Goal: Entertainment & Leisure: Consume media (video, audio)

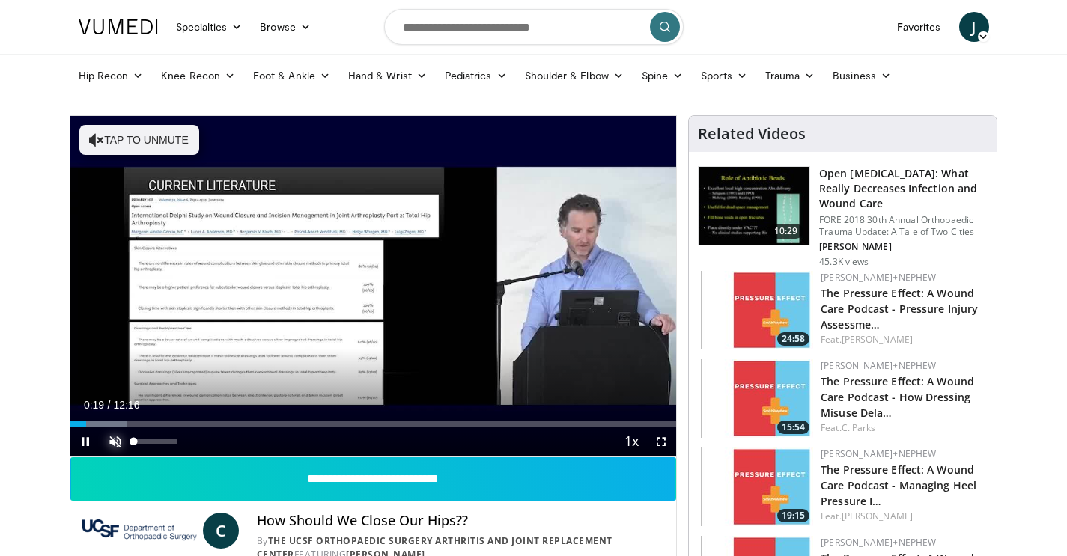
click at [115, 444] on span "Video Player" at bounding box center [115, 442] width 30 height 30
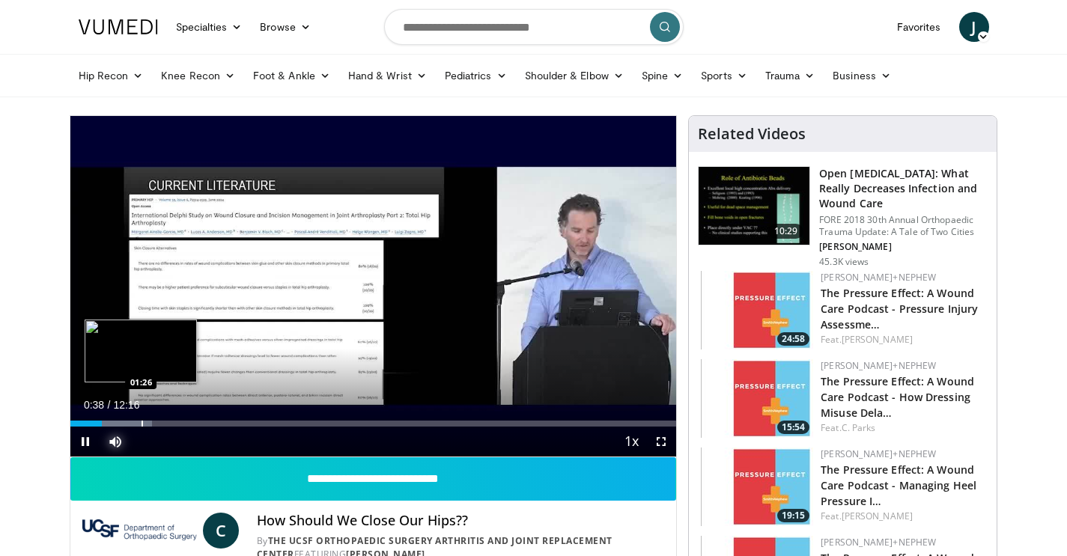
click at [138, 425] on div "Progress Bar" at bounding box center [112, 424] width 80 height 6
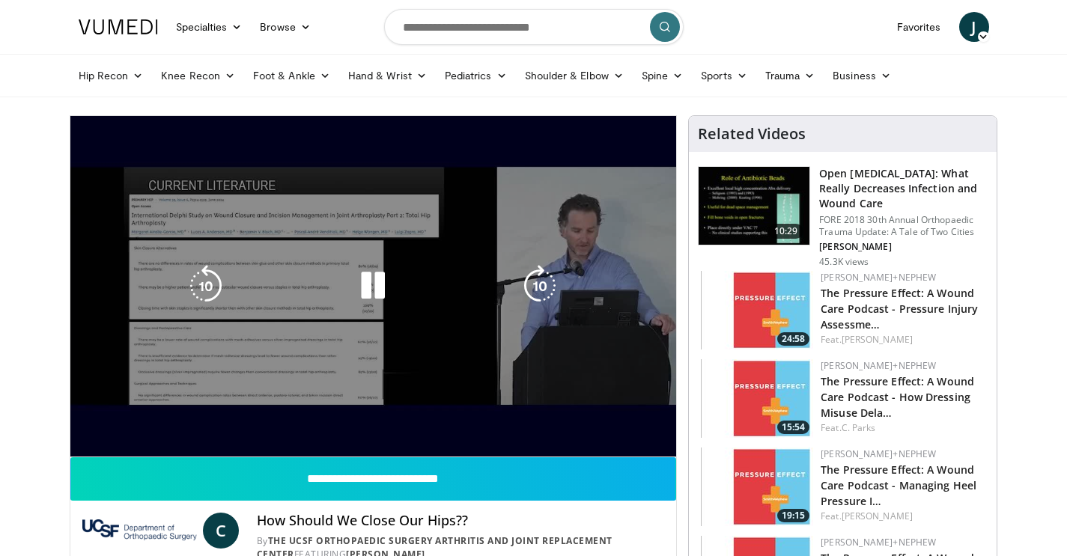
click at [195, 424] on video-js "**********" at bounding box center [373, 287] width 607 height 342
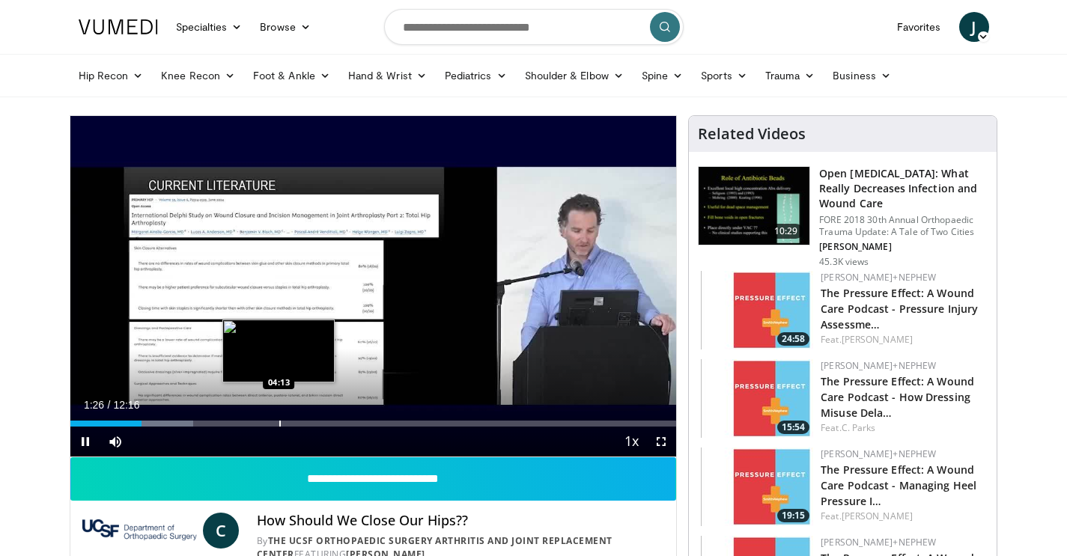
click at [279, 424] on div "Progress Bar" at bounding box center [279, 424] width 1 height 6
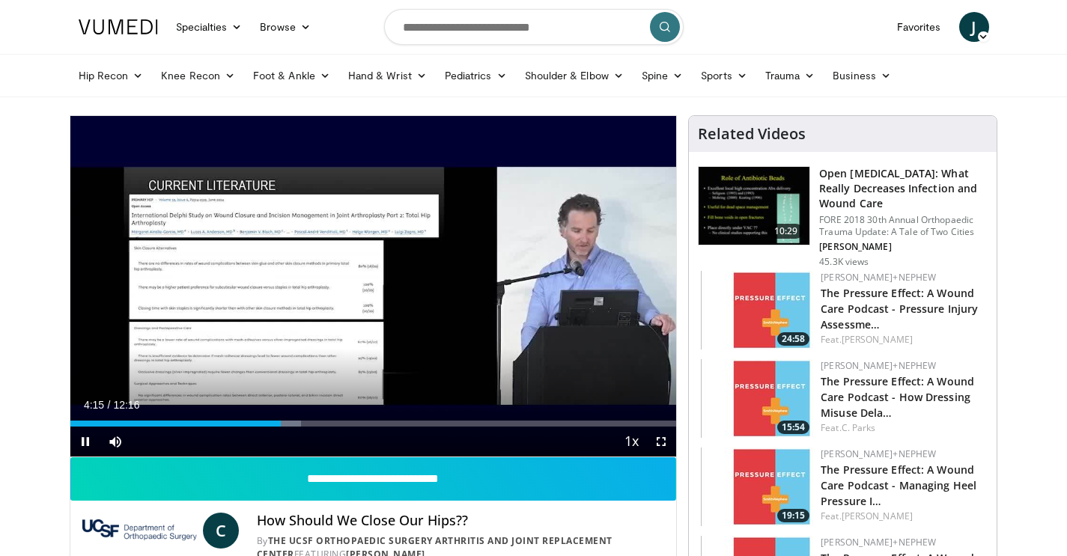
click at [336, 428] on div "Current Time 4:15 / Duration 12:16 Pause Skip Backward Skip Forward Mute 0% Loa…" at bounding box center [373, 442] width 607 height 30
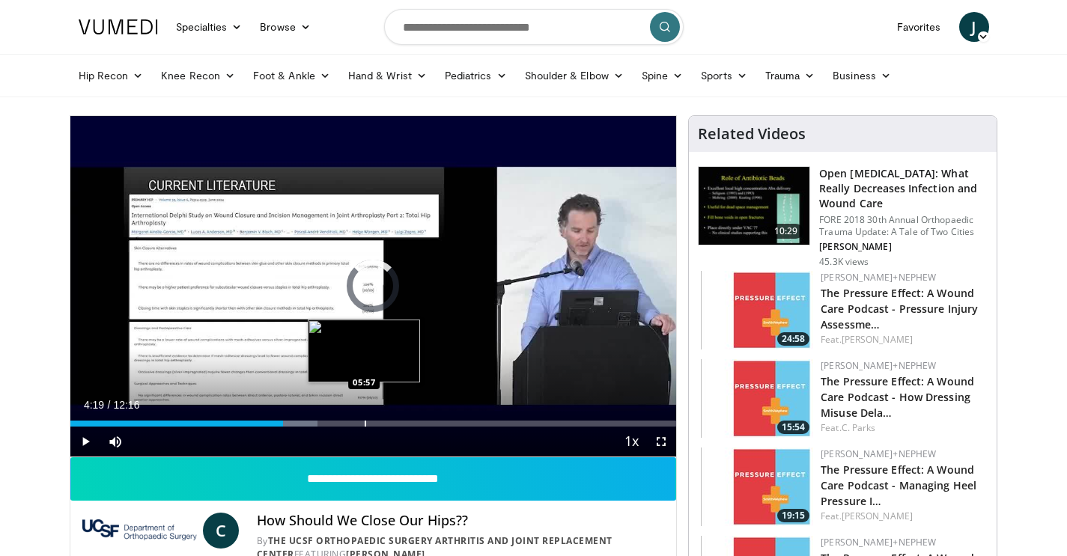
click at [365, 425] on div "Progress Bar" at bounding box center [365, 424] width 1 height 6
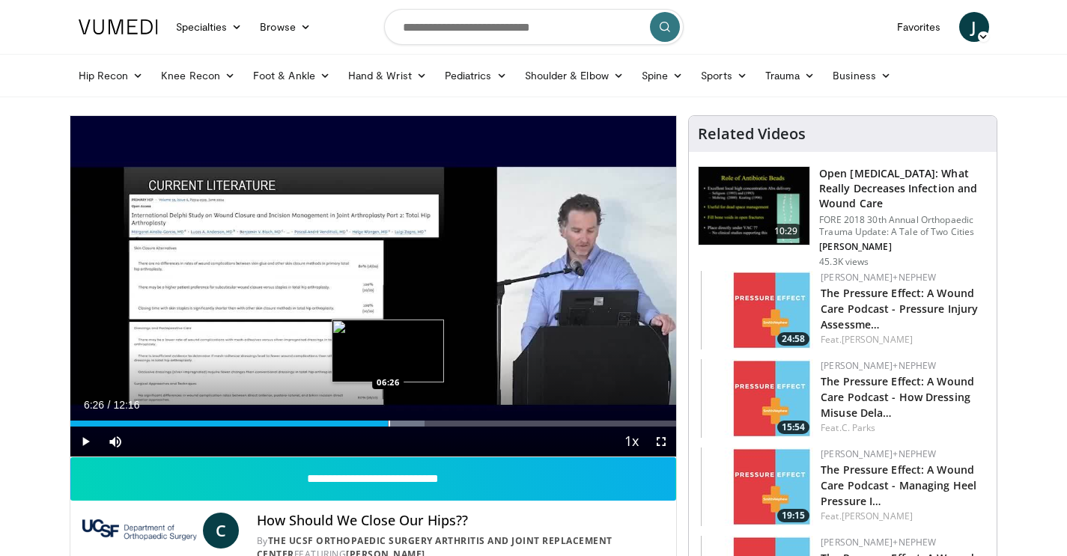
click at [389, 424] on div "Progress Bar" at bounding box center [389, 424] width 1 height 6
click at [414, 427] on div "Current Time 6:27 / Duration 12:16 Pause Skip Backward Skip Forward Mute 0% Loa…" at bounding box center [373, 442] width 607 height 30
click at [427, 426] on div "Progress Bar" at bounding box center [427, 424] width 1 height 6
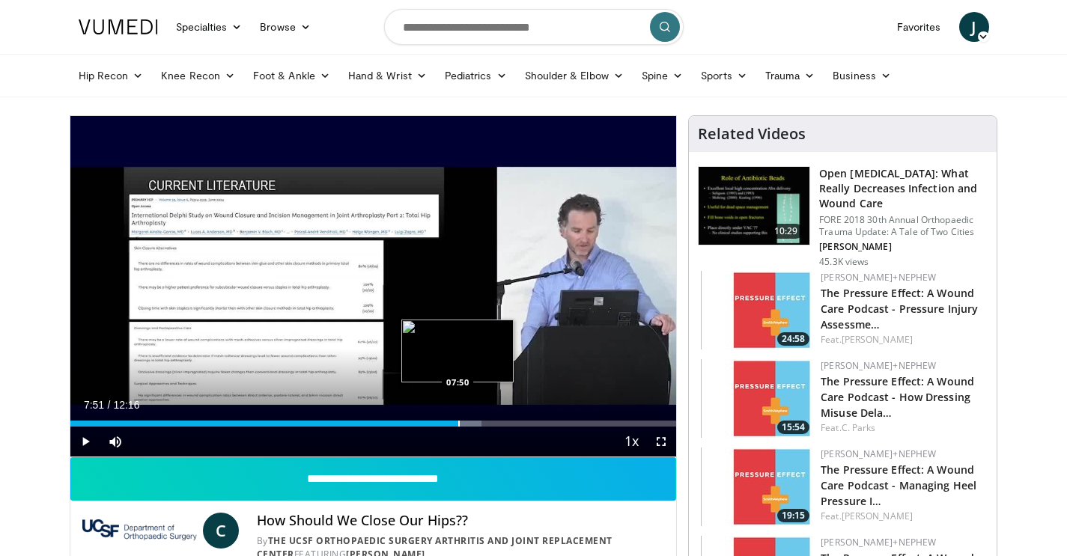
click at [458, 424] on div "Progress Bar" at bounding box center [458, 424] width 1 height 6
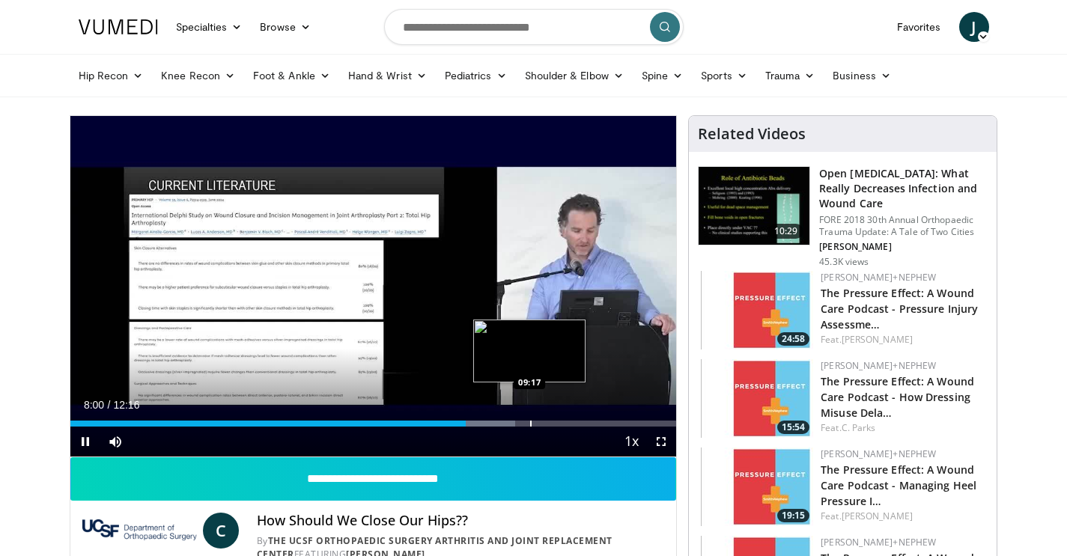
click at [530, 426] on div "Progress Bar" at bounding box center [530, 424] width 1 height 6
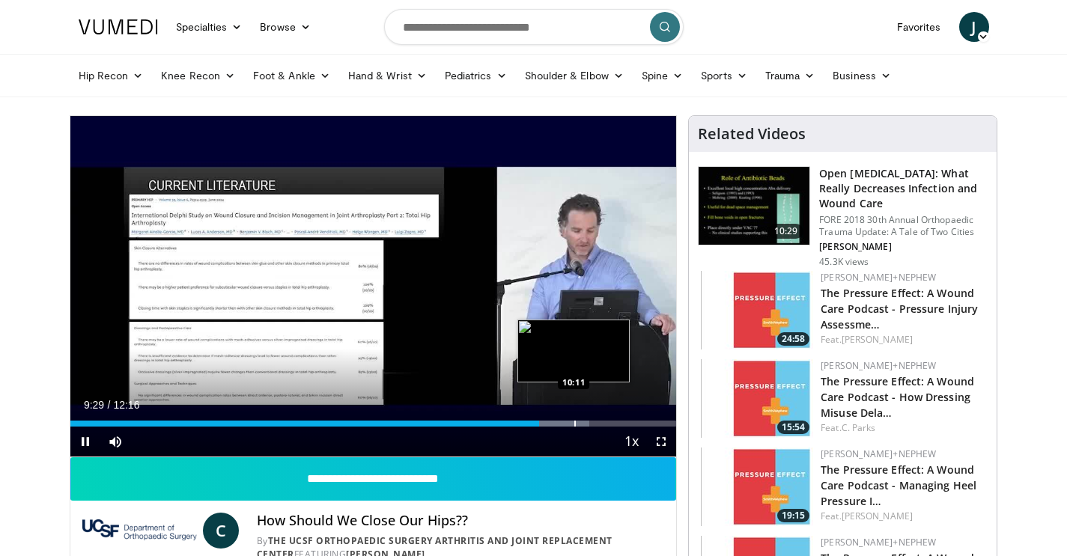
click at [573, 423] on div "Loaded : 85.68% 09:29 10:11" at bounding box center [373, 424] width 607 height 6
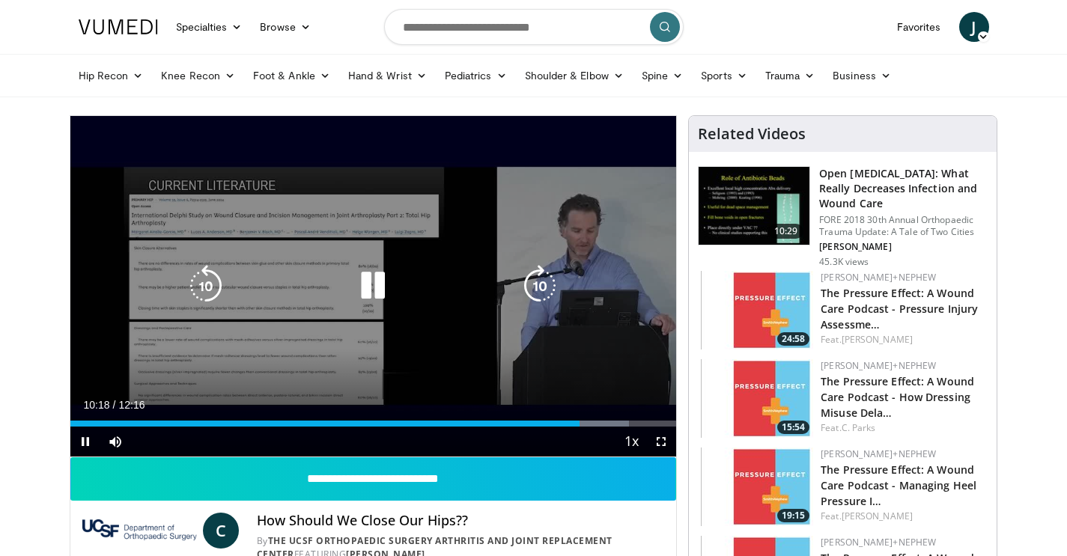
click at [375, 294] on icon "Video Player" at bounding box center [373, 286] width 42 height 42
click at [209, 291] on icon "Video Player" at bounding box center [206, 286] width 42 height 42
click at [381, 292] on icon "Video Player" at bounding box center [373, 286] width 42 height 42
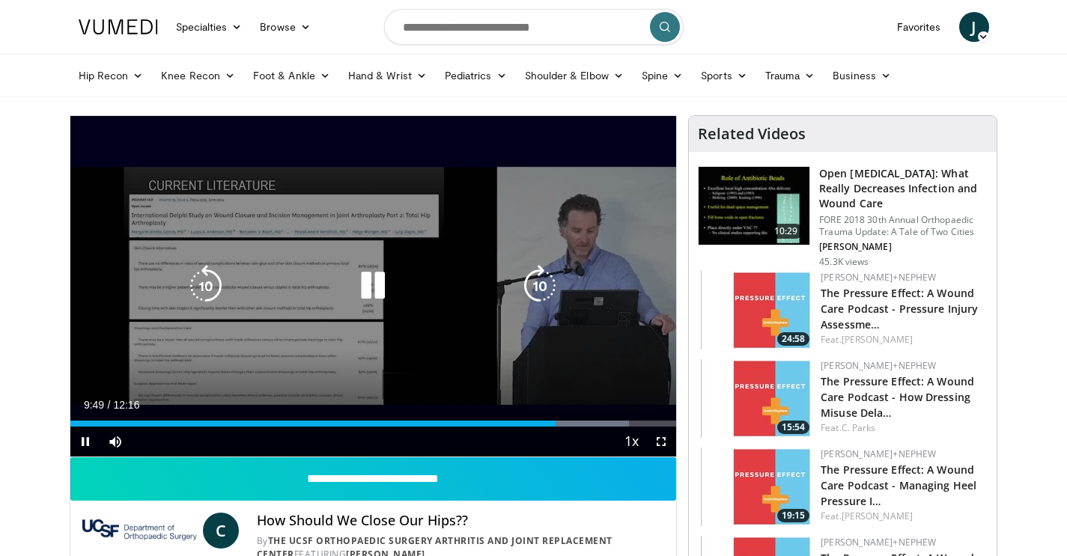
click at [333, 346] on div "30 seconds Tap to unmute" at bounding box center [373, 286] width 607 height 341
click at [377, 285] on icon "Video Player" at bounding box center [373, 286] width 42 height 42
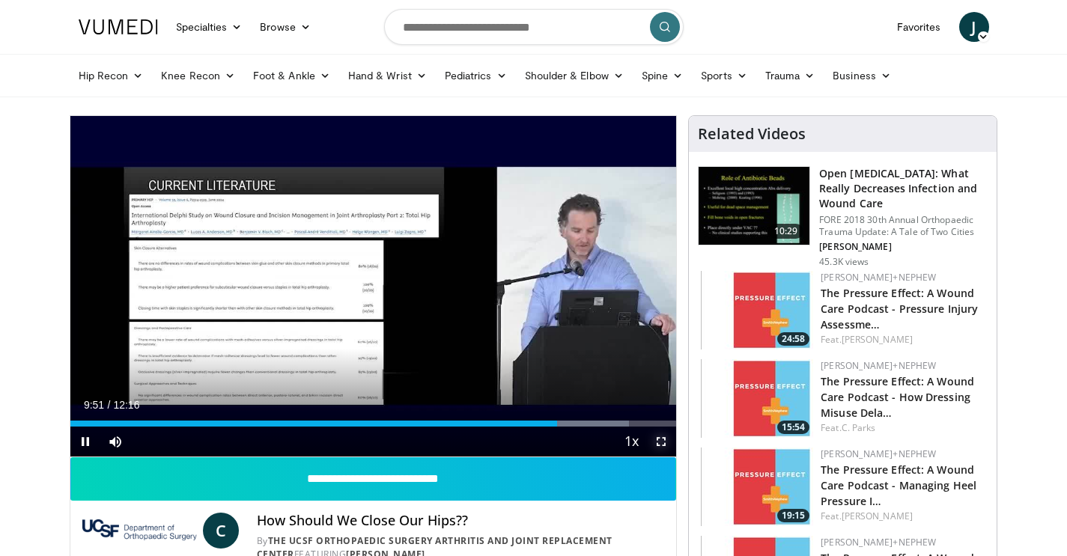
click at [658, 444] on span "Video Player" at bounding box center [661, 442] width 30 height 30
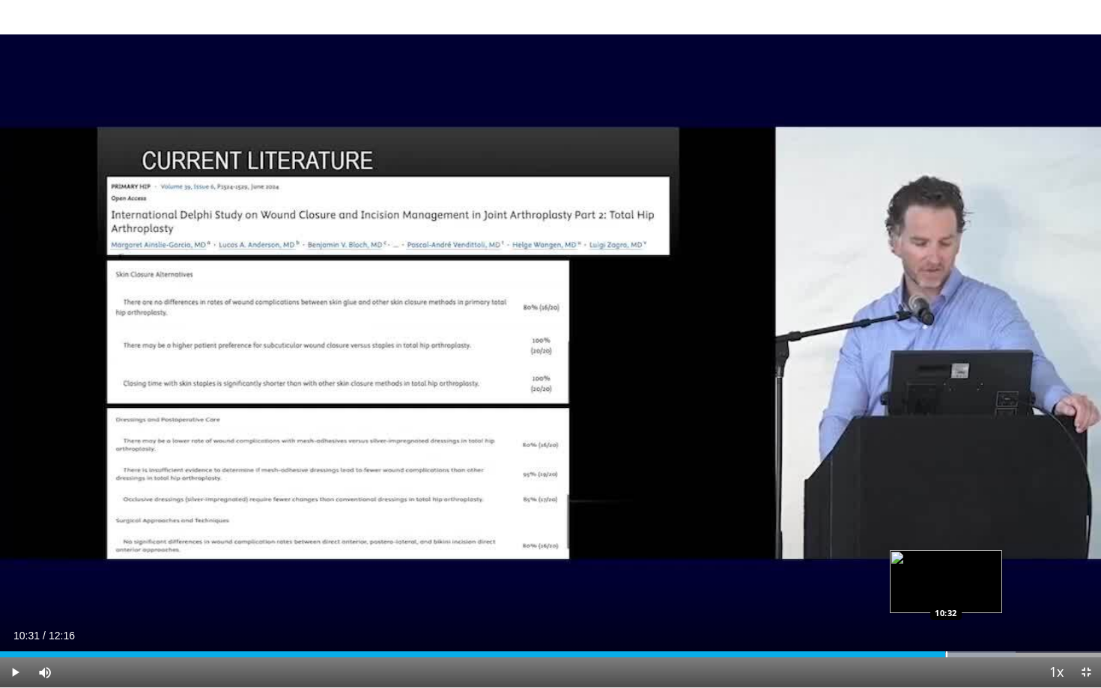
click at [945, 556] on div "Progress Bar" at bounding box center [944, 655] width 141 height 6
click at [979, 556] on div "Progress Bar" at bounding box center [979, 655] width 1 height 6
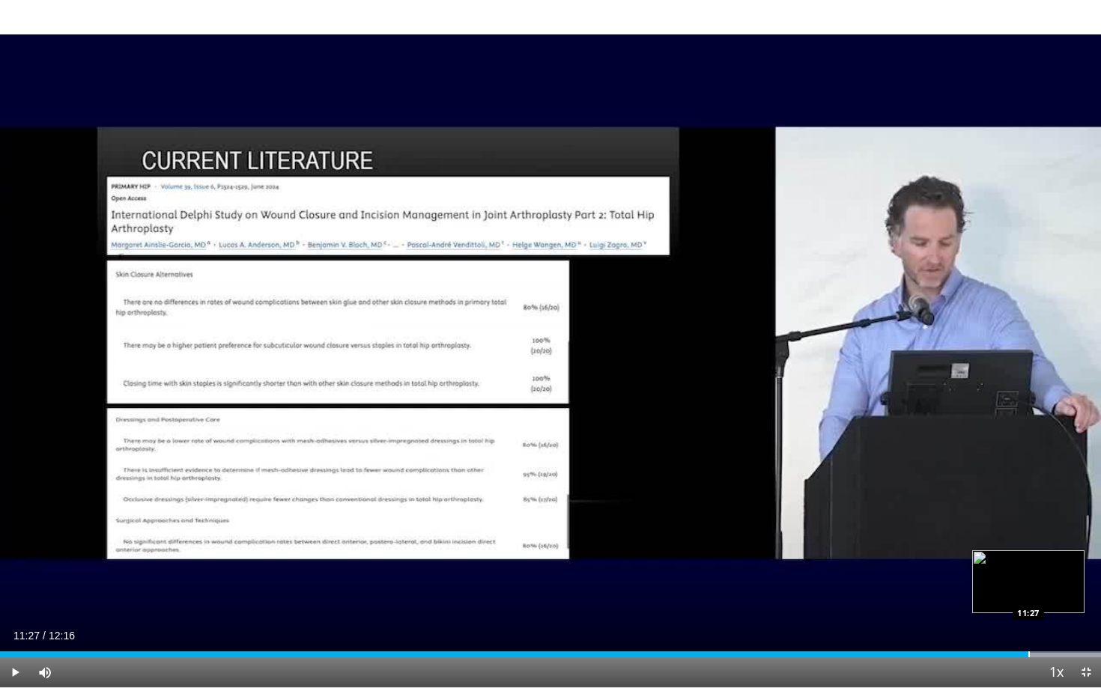
click at [1028, 556] on div "Loaded : 100.00% 11:27 11:27" at bounding box center [550, 650] width 1101 height 14
click at [1042, 556] on div "Progress Bar" at bounding box center [1042, 655] width 1 height 6
click at [1067, 556] on div "Progress Bar" at bounding box center [1079, 655] width 1 height 6
click at [1067, 556] on div "Progress Bar" at bounding box center [1090, 655] width 1 height 6
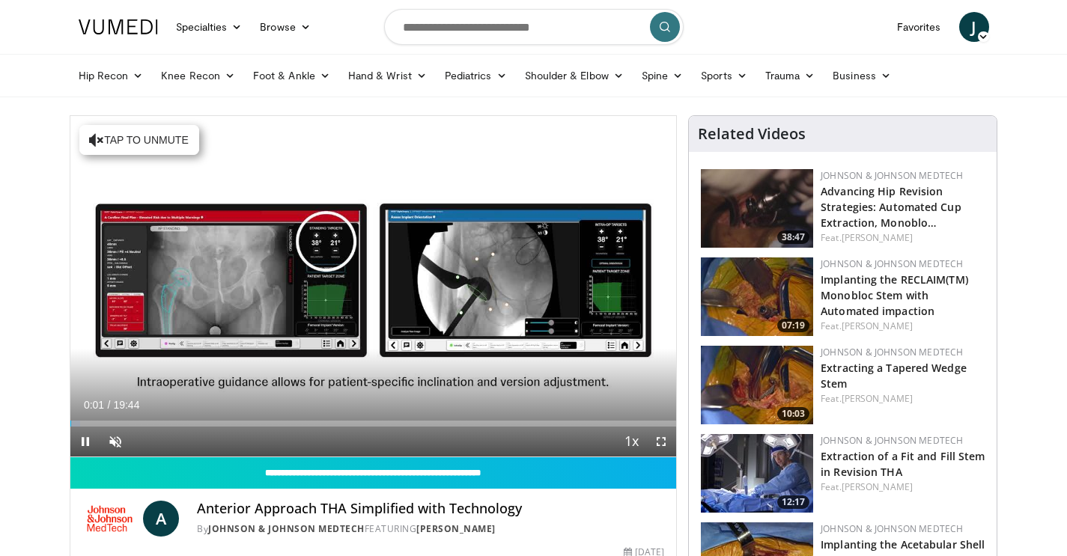
click at [191, 427] on div "Current Time 0:01 / Duration 19:44 Pause Skip Backward Skip Forward Unmute Load…" at bounding box center [373, 442] width 607 height 30
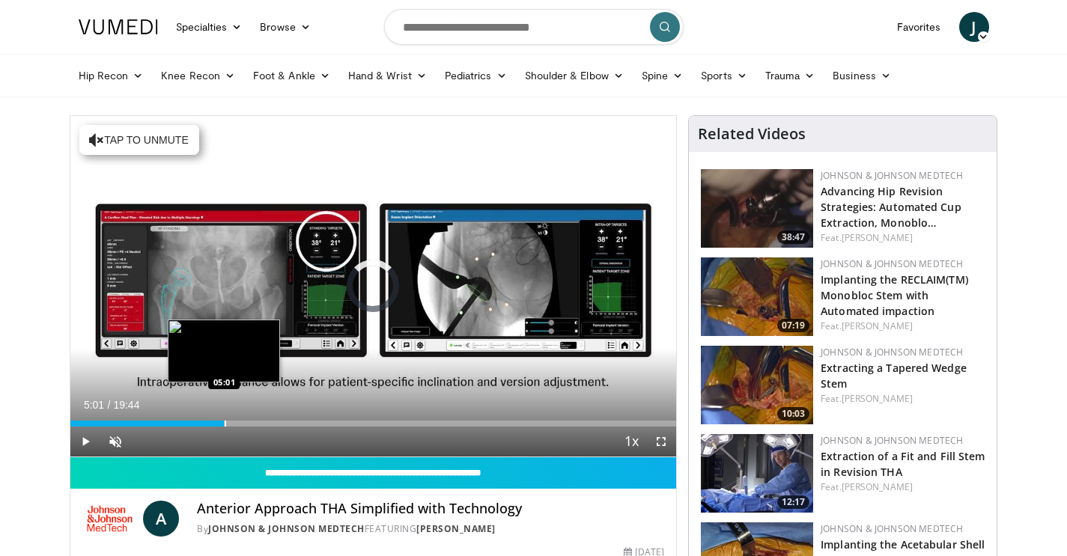
click at [225, 422] on div "Progress Bar" at bounding box center [225, 424] width 1 height 6
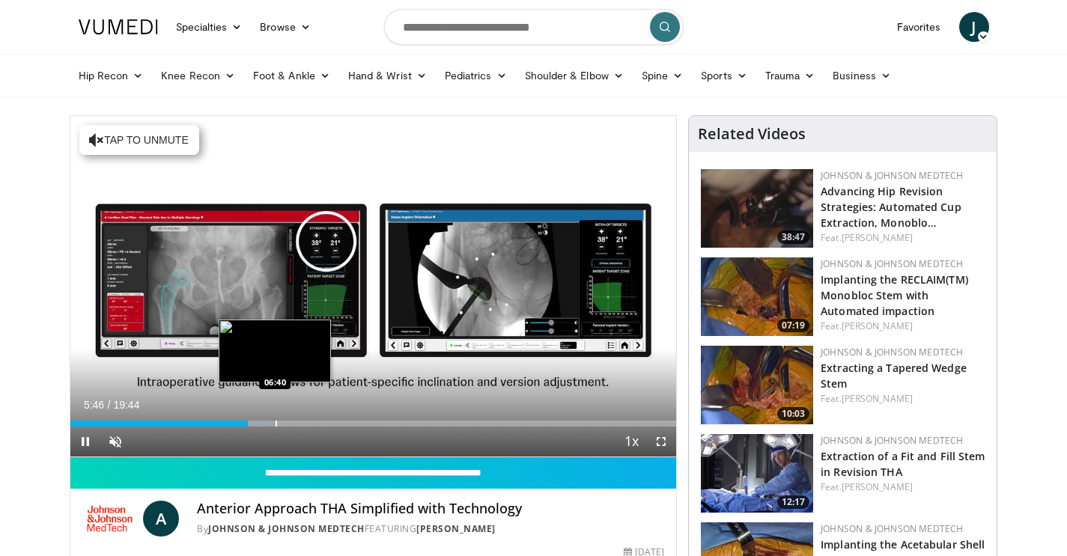
click at [276, 422] on div "Progress Bar" at bounding box center [276, 424] width 1 height 6
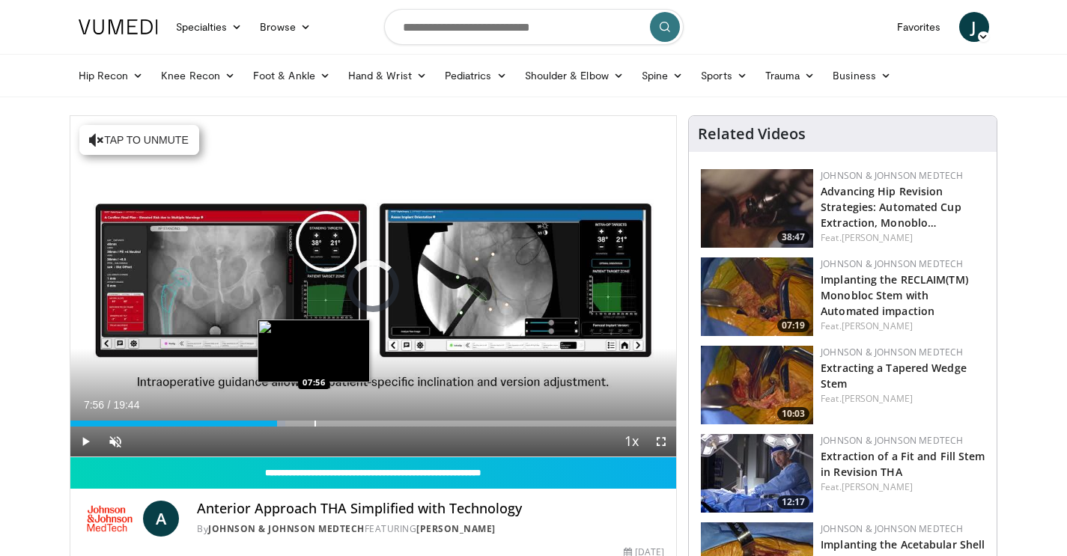
click at [314, 416] on div "Loaded : 35.49% 07:56 07:56" at bounding box center [373, 420] width 607 height 14
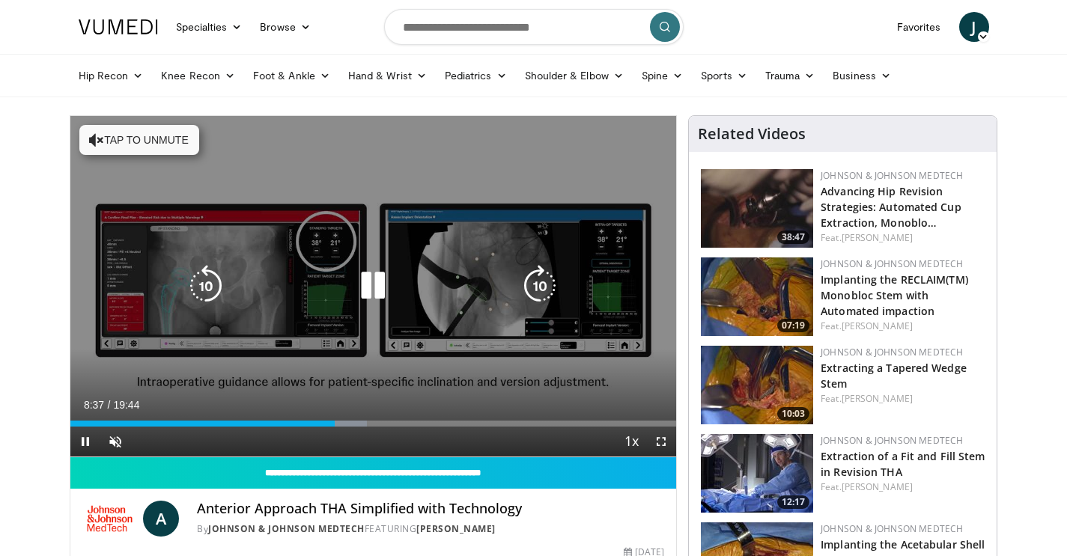
click at [92, 141] on icon "Video Player" at bounding box center [96, 140] width 15 height 15
